Goal: Task Accomplishment & Management: Use online tool/utility

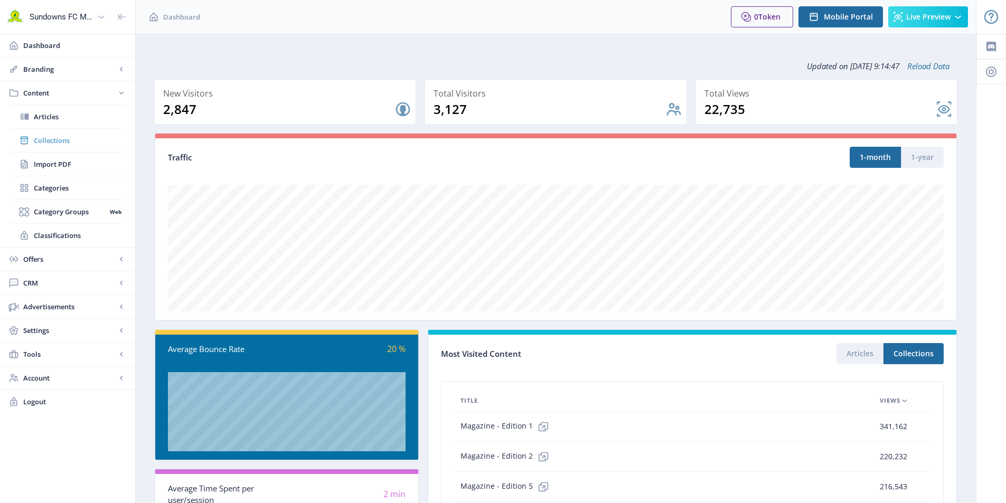
click at [48, 139] on span "Collections" at bounding box center [79, 140] width 91 height 11
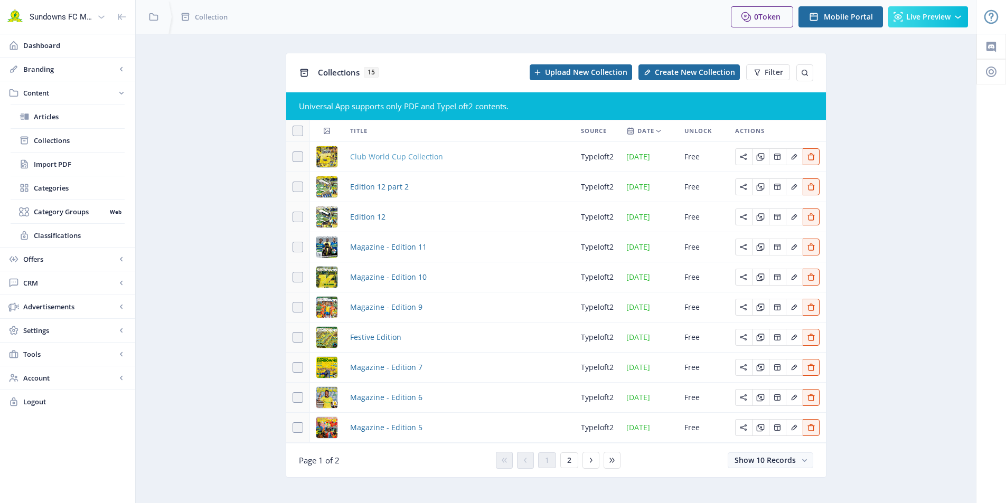
click at [396, 156] on span "Club World Cup Collection" at bounding box center [396, 157] width 93 height 13
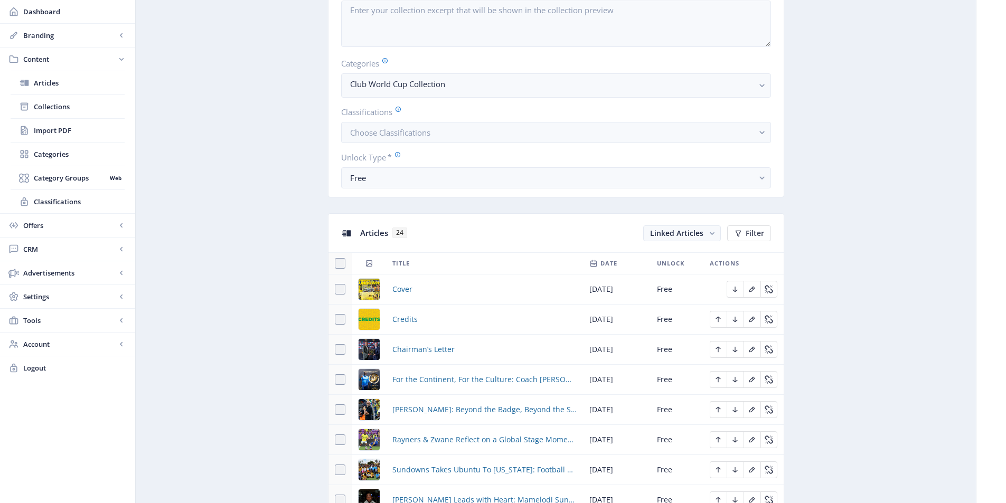
scroll to position [475, 0]
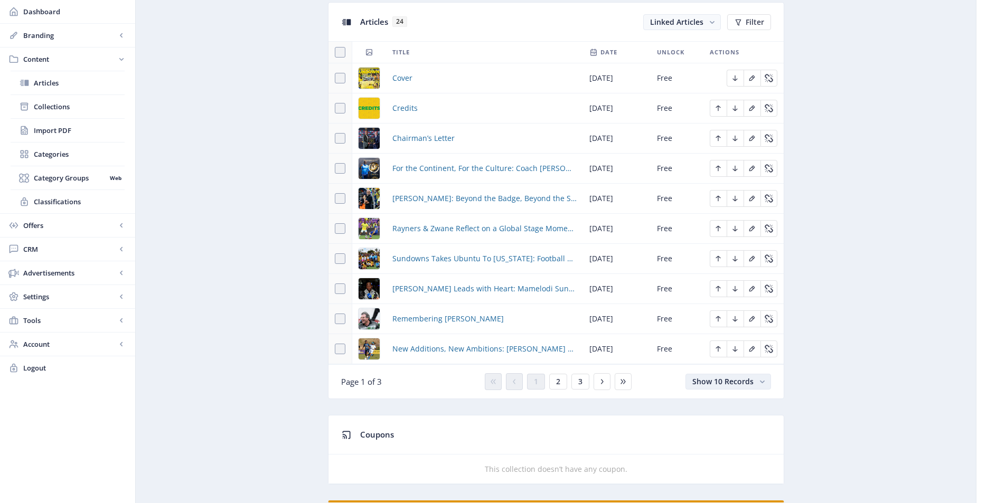
click at [754, 381] on button "Show 10 Records" at bounding box center [729, 382] width 86 height 16
click at [726, 459] on nb-option "Show 100 Records" at bounding box center [728, 461] width 83 height 19
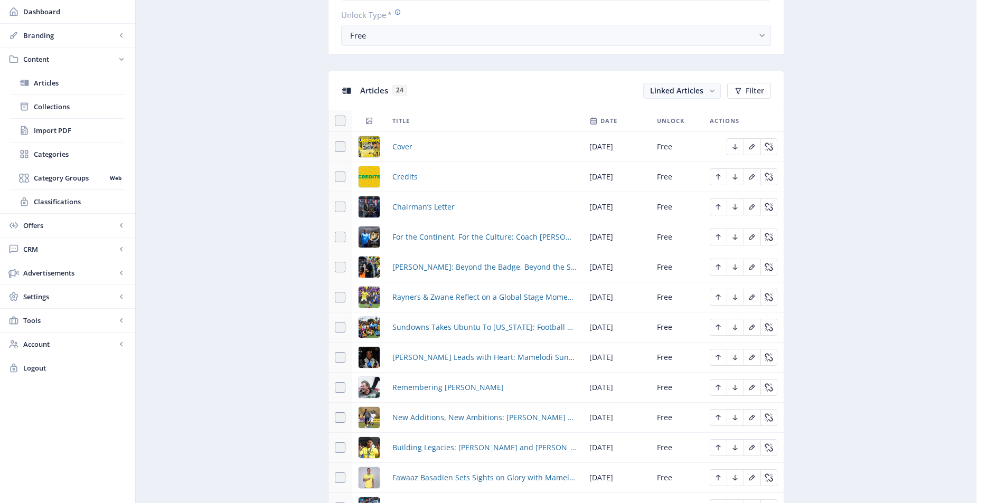
scroll to position [317, 0]
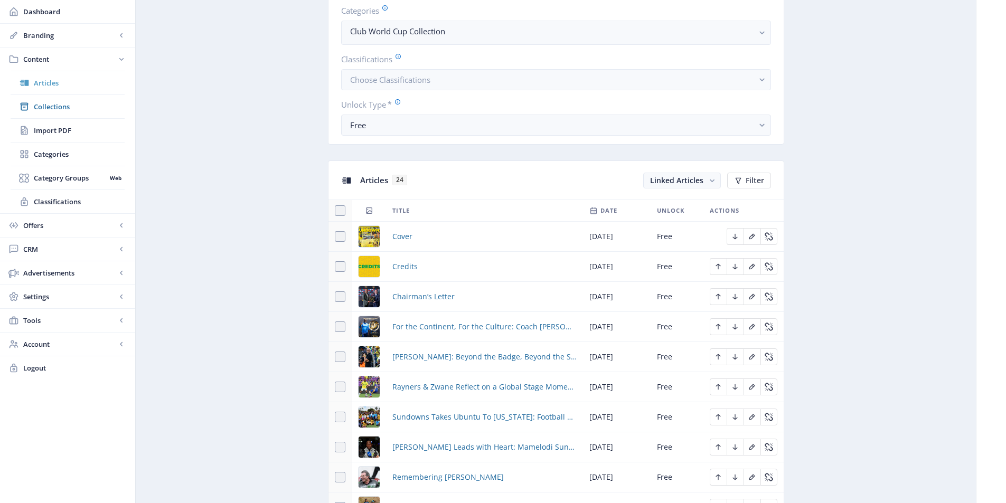
click at [44, 88] on link "Articles" at bounding box center [68, 82] width 114 height 23
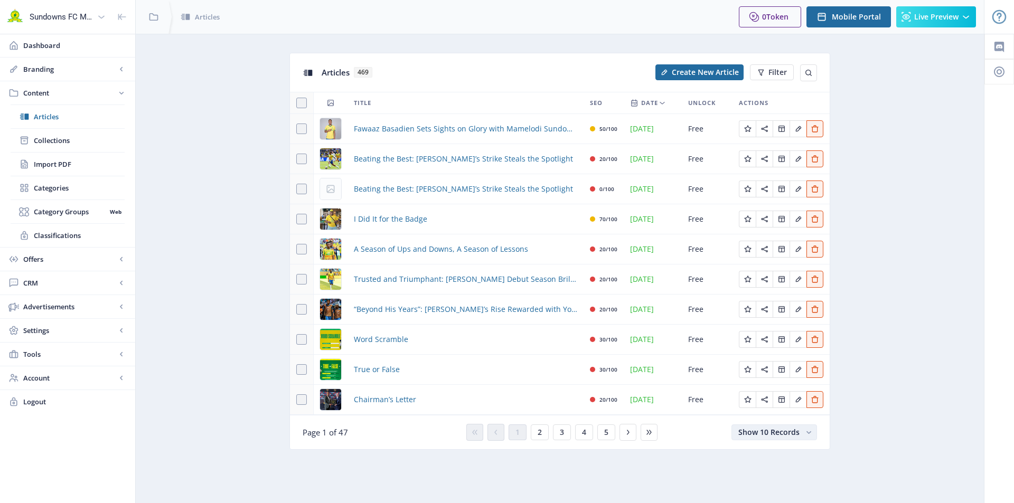
click at [778, 433] on span "Show 10 Records" at bounding box center [769, 432] width 61 height 10
click at [776, 410] on nb-option "Show 100 Records" at bounding box center [774, 410] width 83 height 19
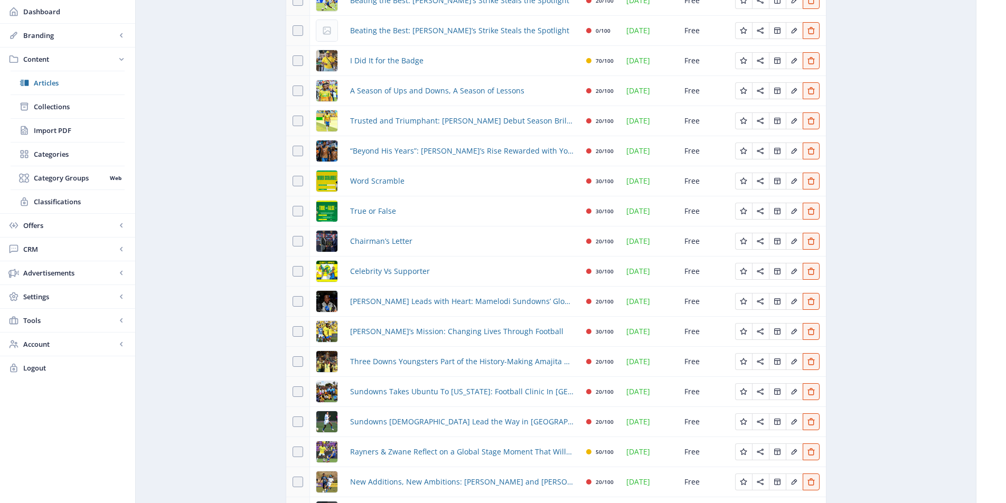
scroll to position [211, 0]
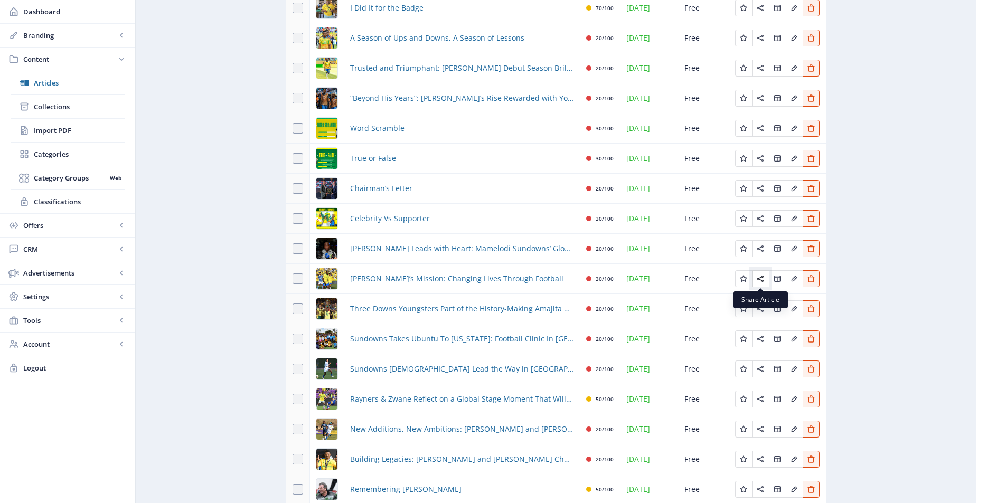
click at [759, 277] on icon "Edit page" at bounding box center [761, 279] width 8 height 8
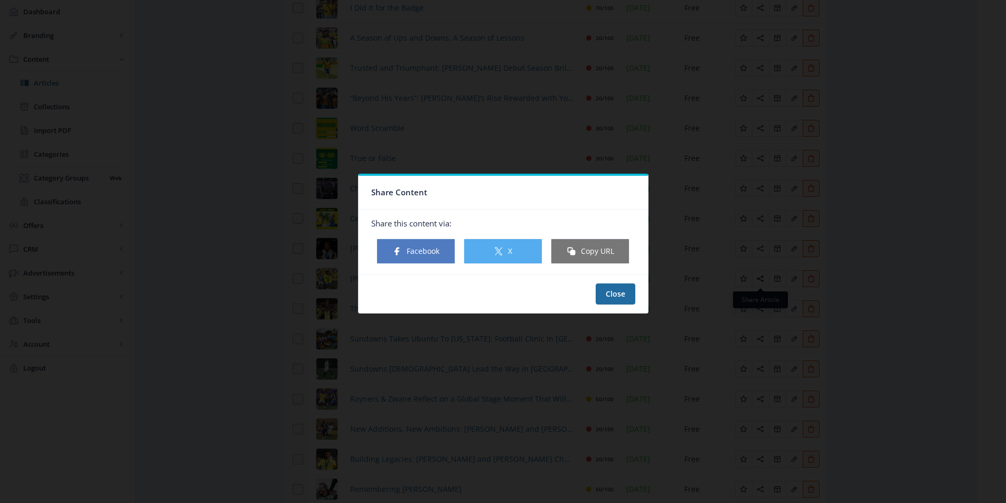
scroll to position [0, 0]
click at [593, 246] on button "Copy URL" at bounding box center [590, 251] width 79 height 25
click at [619, 297] on button "Close" at bounding box center [616, 294] width 40 height 21
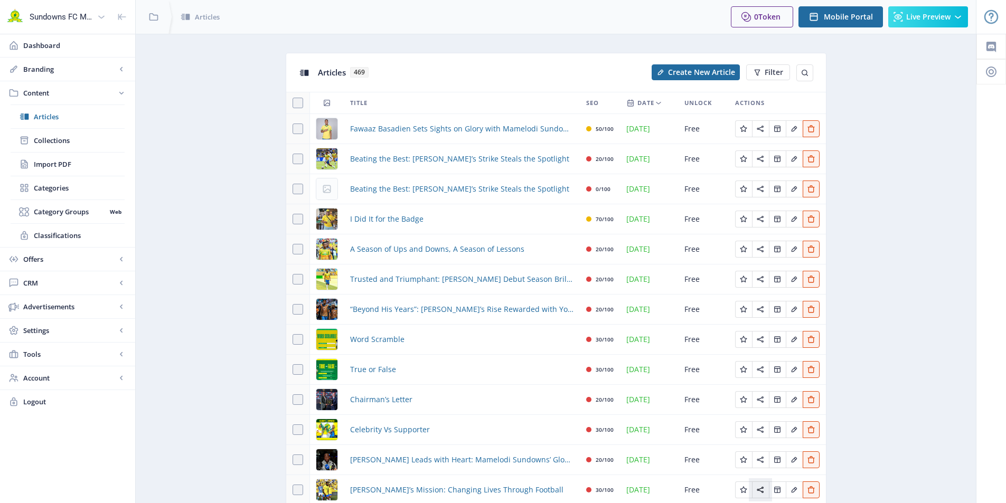
scroll to position [211, 0]
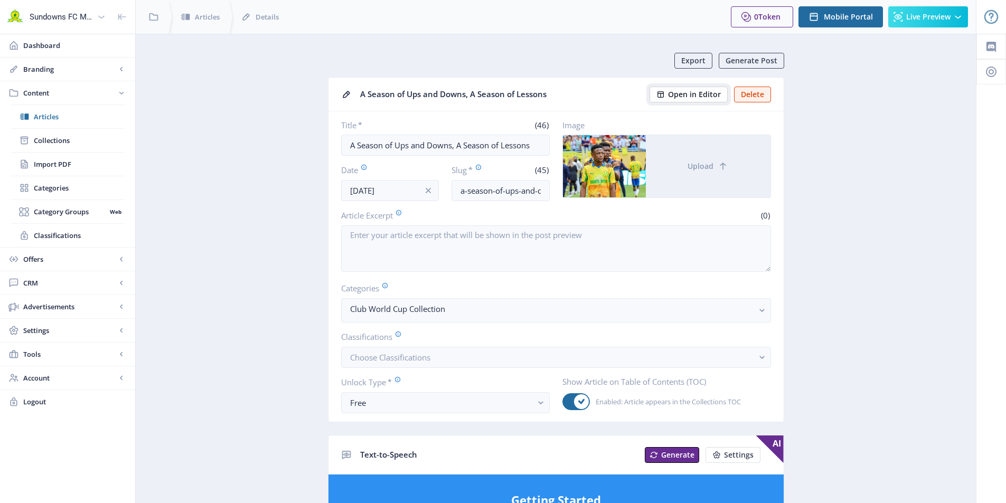
click at [695, 96] on span "Open in Editor" at bounding box center [694, 94] width 53 height 8
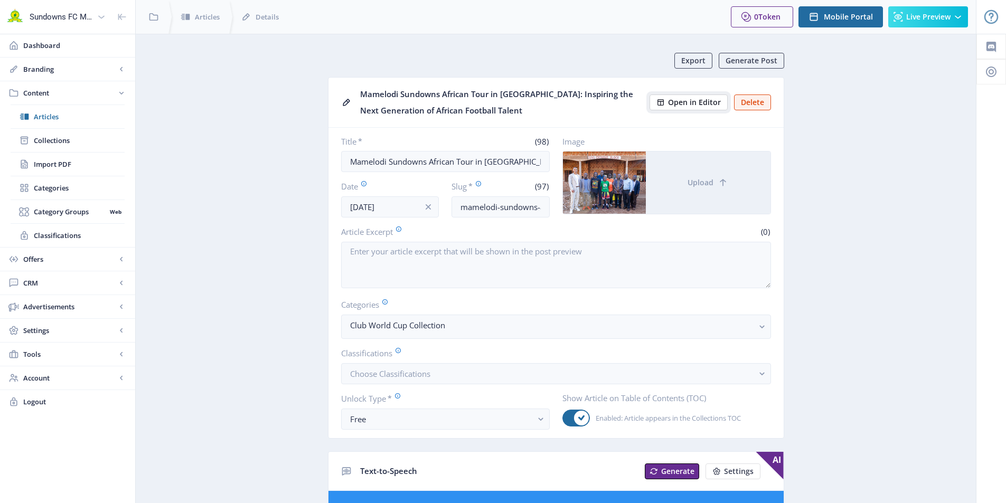
click at [691, 107] on button "Open in Editor" at bounding box center [689, 103] width 78 height 16
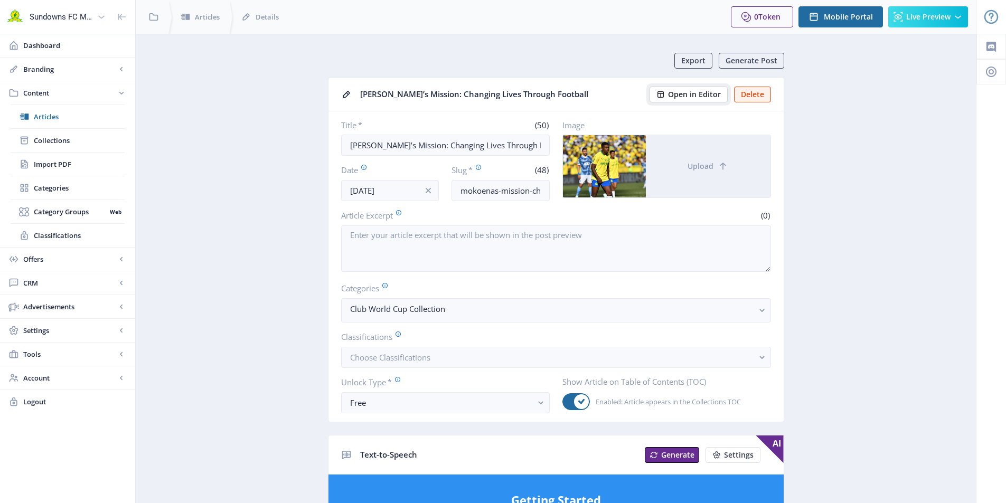
click at [692, 96] on span "Open in Editor" at bounding box center [694, 94] width 53 height 8
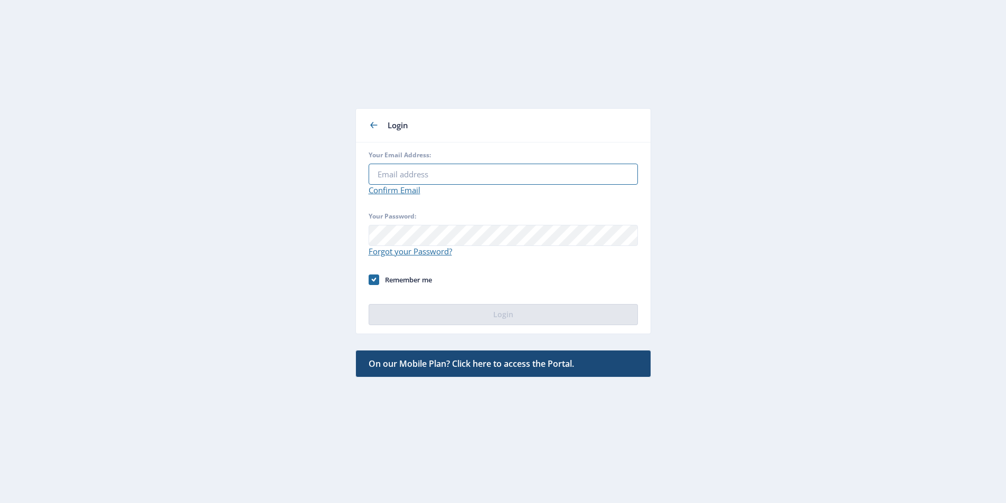
type input "kelly@greatmedia.co.za"
